Goal: Information Seeking & Learning: Learn about a topic

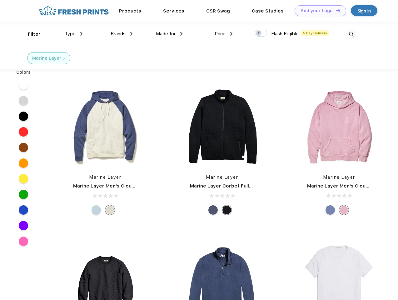
click at [318, 11] on link "Add your Logo Design Tool" at bounding box center [321, 10] width 52 height 11
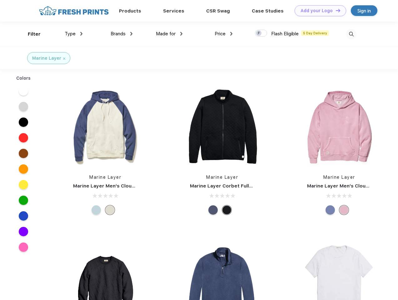
click at [0, 0] on div "Design Tool" at bounding box center [0, 0] width 0 height 0
click at [336, 10] on link "Add your Logo Design Tool" at bounding box center [321, 10] width 52 height 11
click at [30, 34] on div "Filter" at bounding box center [34, 34] width 13 height 7
click at [74, 34] on span "Type" at bounding box center [70, 34] width 11 height 6
click at [122, 34] on span "Brands" at bounding box center [118, 34] width 15 height 6
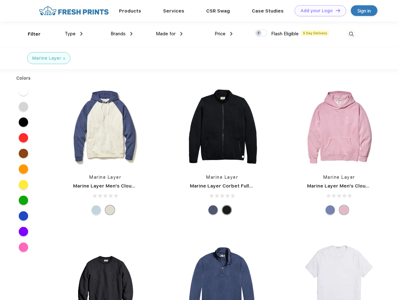
click at [170, 34] on span "Made for" at bounding box center [166, 34] width 20 height 6
click at [224, 34] on span "Price" at bounding box center [220, 34] width 11 height 6
click at [261, 33] on div at bounding box center [261, 33] width 12 height 7
click at [259, 33] on input "checkbox" at bounding box center [257, 31] width 4 height 4
checkbox input "true"
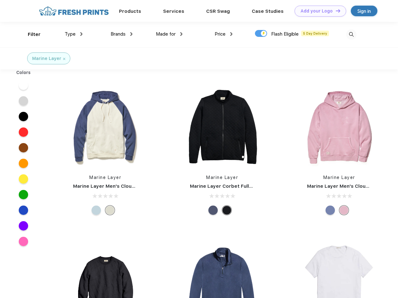
click at [352, 34] on img at bounding box center [352, 34] width 10 height 10
